Goal: Task Accomplishment & Management: Complete application form

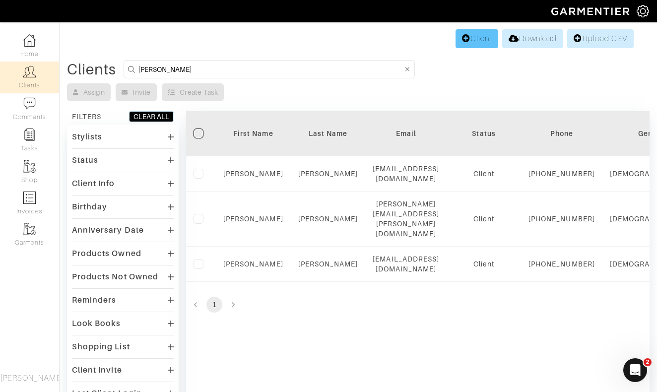
click at [471, 36] on link "Client" at bounding box center [476, 38] width 43 height 19
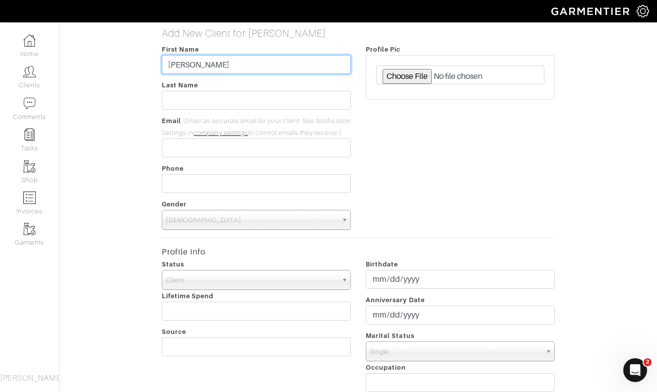
type input "[PERSON_NAME]"
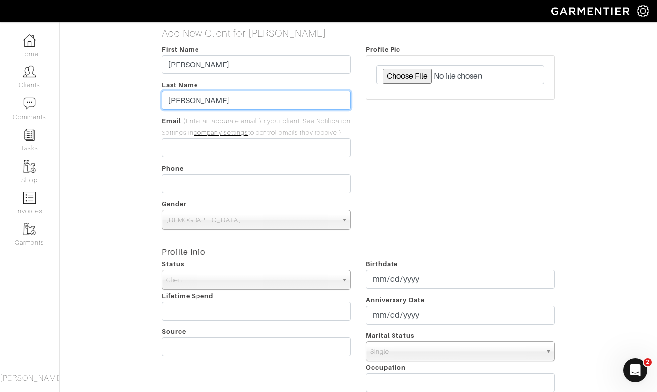
type input "[PERSON_NAME]"
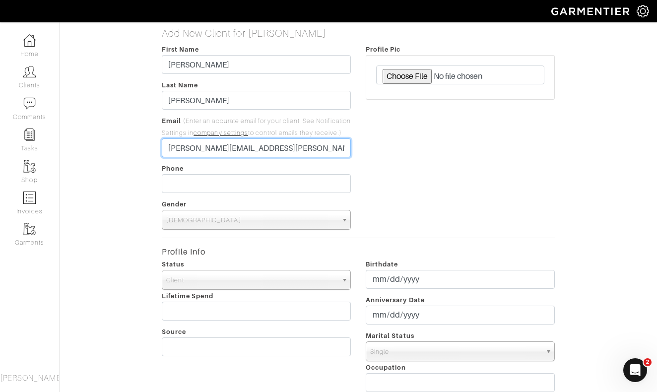
type input "[PERSON_NAME][EMAIL_ADDRESS][PERSON_NAME][DOMAIN_NAME]"
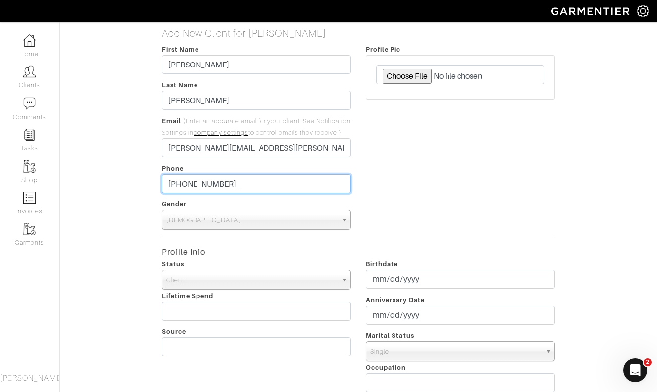
type input "[PHONE_NUMBER]"
click at [482, 143] on div "Profile Pic" at bounding box center [460, 136] width 204 height 186
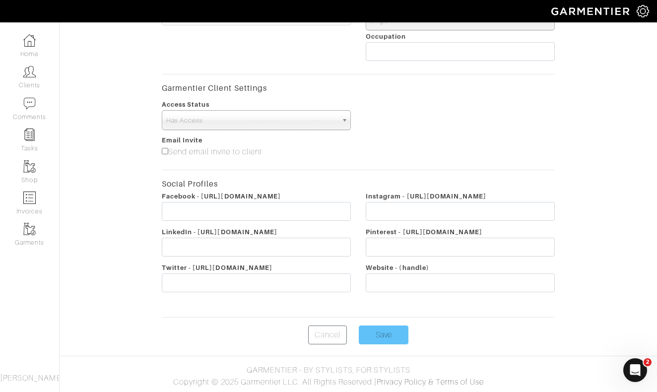
scroll to position [343, 0]
click at [391, 334] on input "Save" at bounding box center [384, 334] width 50 height 19
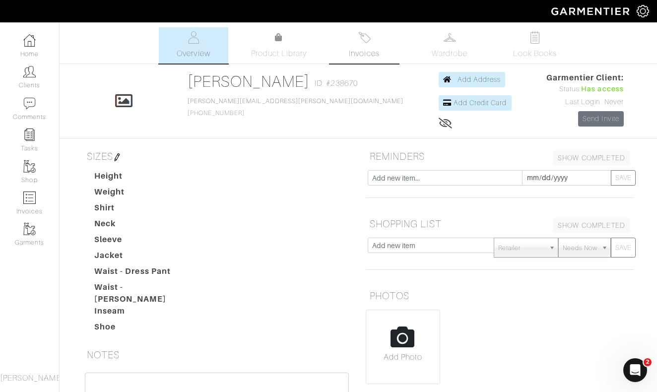
click at [369, 45] on link "Invoices" at bounding box center [363, 45] width 69 height 36
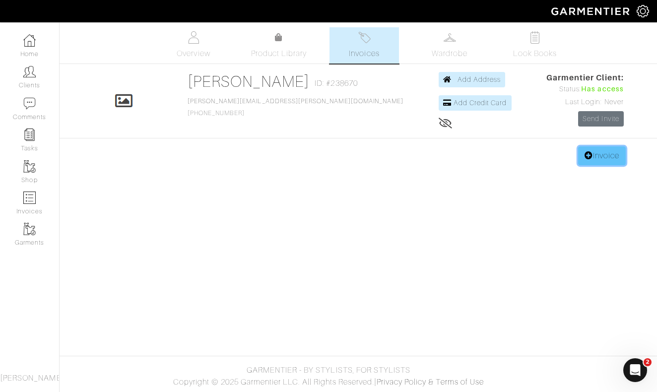
click at [593, 156] on link "Invoice" at bounding box center [602, 155] width 48 height 19
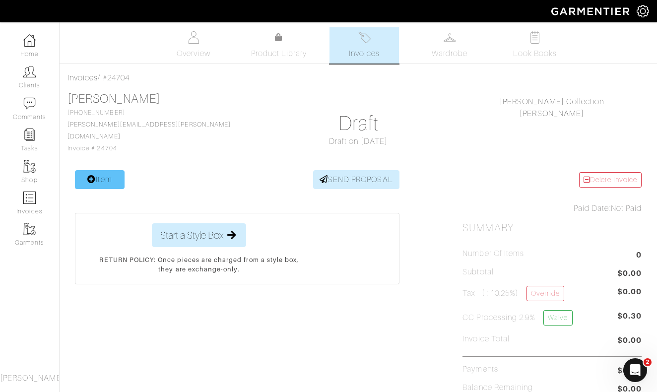
click at [84, 173] on link "Item" at bounding box center [100, 179] width 50 height 19
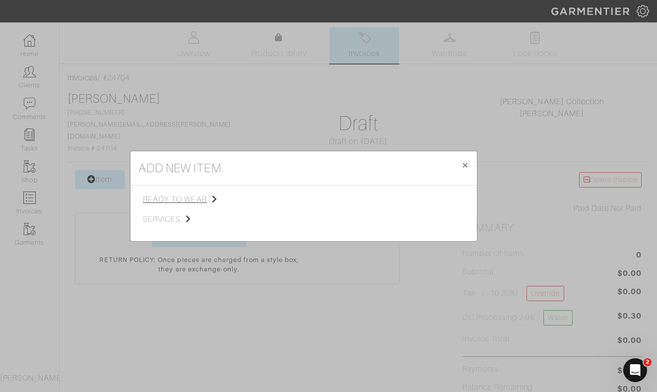
click at [181, 195] on span "ready to wear" at bounding box center [193, 199] width 100 height 12
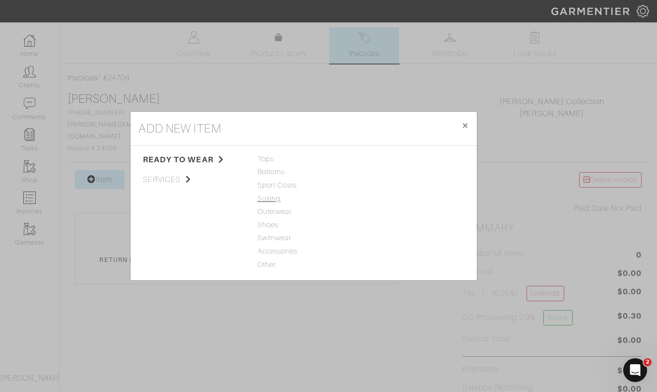
click at [264, 196] on span "Suiting" at bounding box center [303, 198] width 92 height 11
click at [371, 160] on link "Suit" at bounding box center [371, 159] width 12 height 8
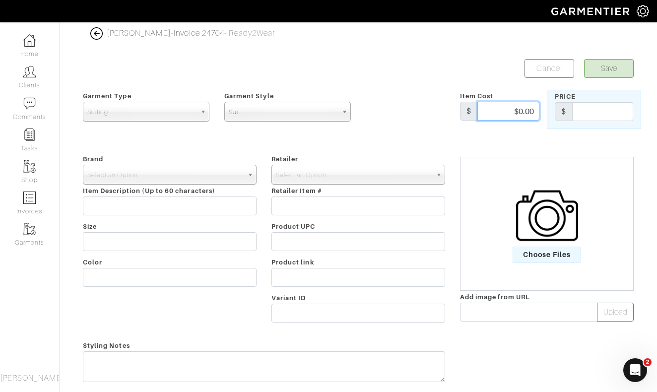
drag, startPoint x: 513, startPoint y: 109, endPoint x: 542, endPoint y: 111, distance: 28.8
click at [541, 111] on div "Item Cost $ $0.00" at bounding box center [499, 109] width 94 height 39
type input "1600"
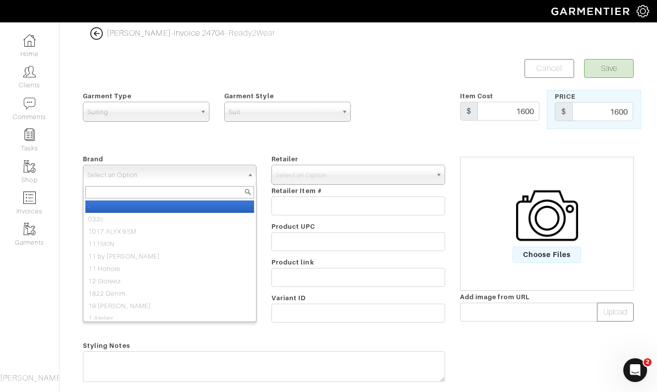
click at [225, 171] on span "Select an Option" at bounding box center [165, 175] width 156 height 20
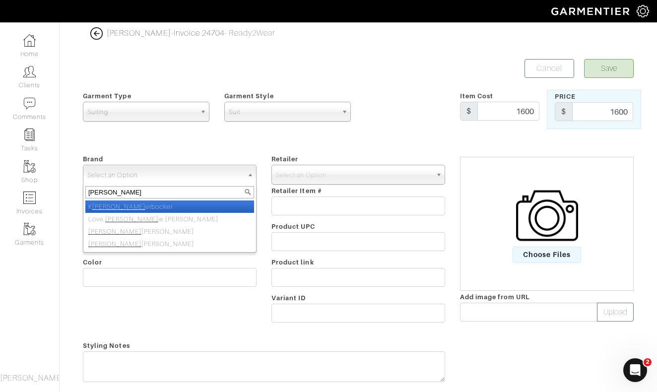
type input "nick roy"
select select "[PERSON_NAME]"
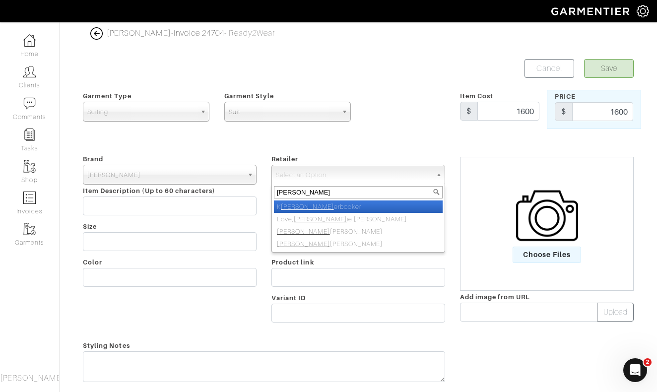
type input "nick roy"
select select "5031"
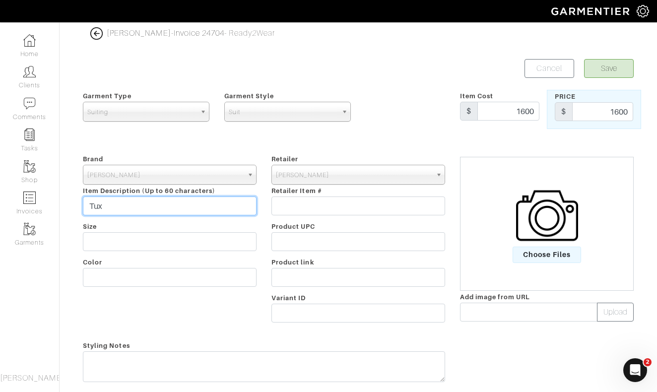
type input "Tux"
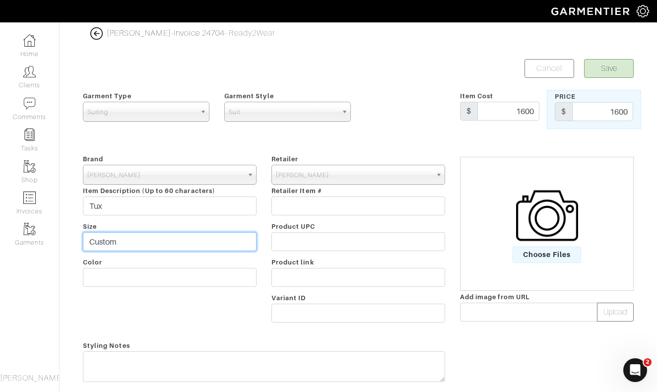
type input "Custom"
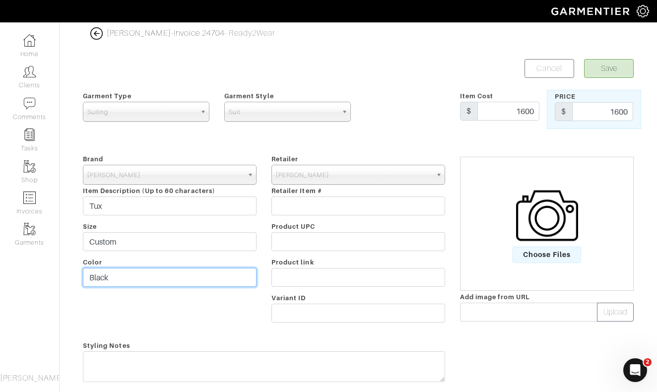
type input "Black"
click at [614, 68] on button "Save" at bounding box center [609, 68] width 50 height 19
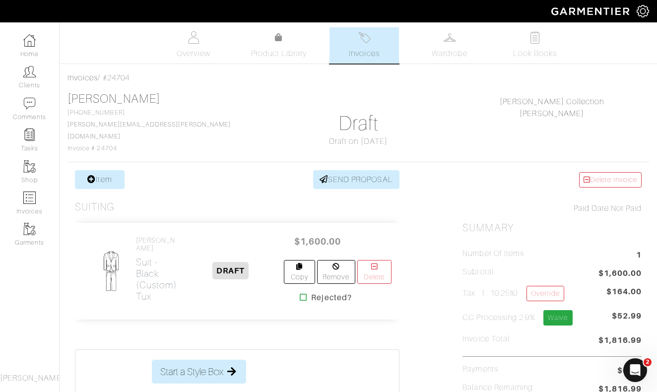
click at [560, 312] on link "Waive" at bounding box center [557, 317] width 29 height 15
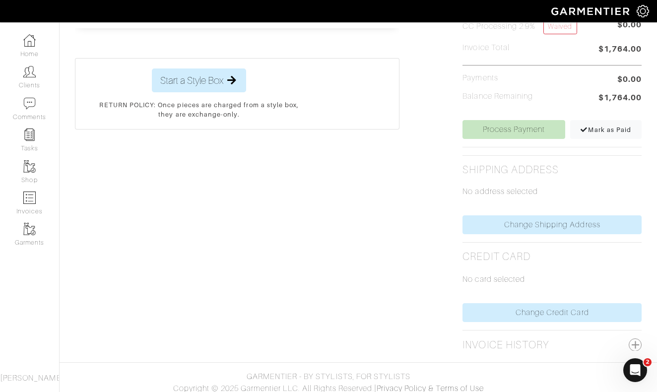
scroll to position [291, 0]
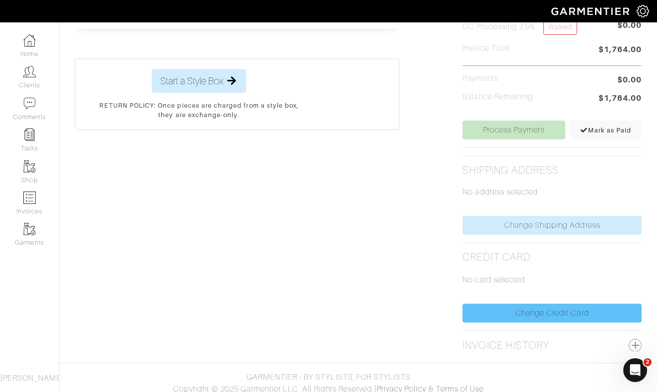
click at [545, 304] on link "Change Credit Card" at bounding box center [551, 313] width 179 height 19
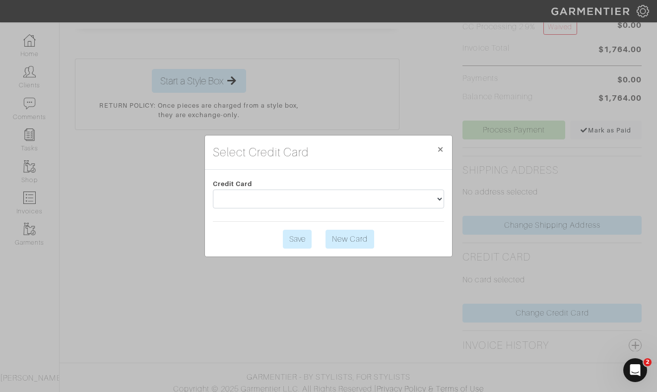
click at [351, 237] on link "New Card" at bounding box center [349, 239] width 49 height 19
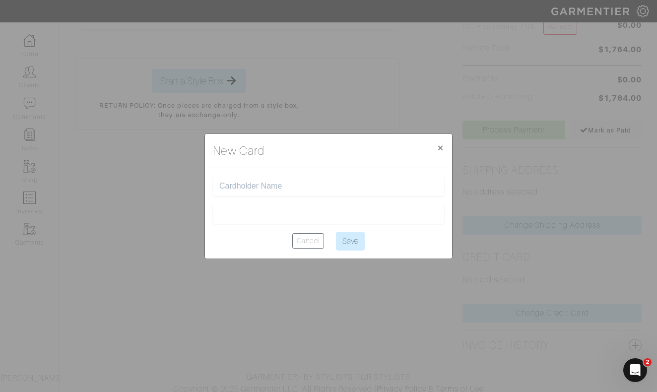
click at [282, 183] on input "text" at bounding box center [328, 186] width 218 height 9
type input "[PERSON_NAME]"
click at [356, 243] on input "Save" at bounding box center [350, 241] width 29 height 19
type input "Saving..."
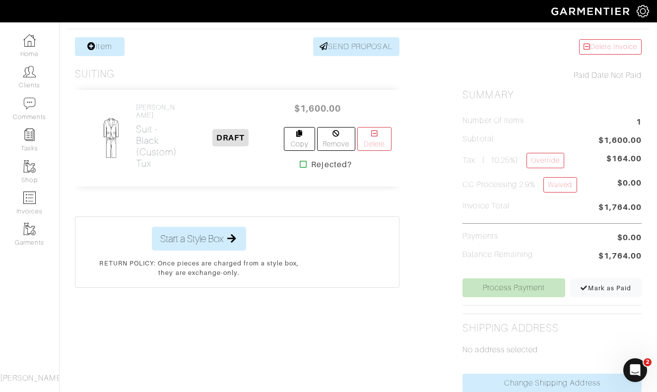
scroll to position [141, 0]
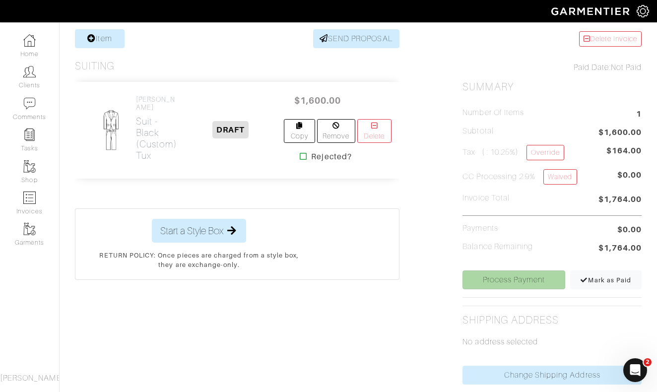
click at [515, 274] on link "Process Payment" at bounding box center [513, 279] width 102 height 19
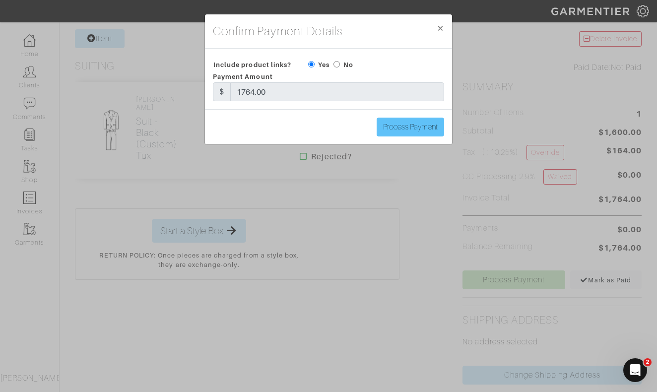
click at [412, 129] on input "Process Payment" at bounding box center [409, 127] width 67 height 19
type input "Process Payment"
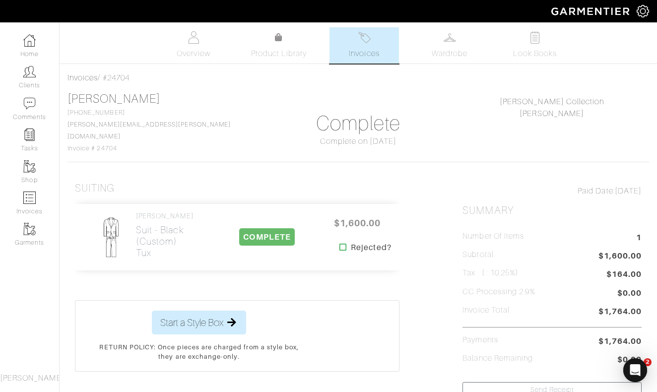
scroll to position [0, 0]
